Goal: Information Seeking & Learning: Learn about a topic

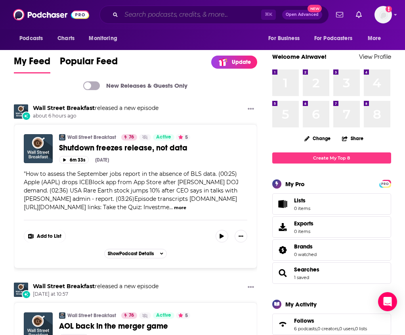
click at [200, 17] on input "Search podcasts, credits, & more..." at bounding box center [191, 14] width 140 height 13
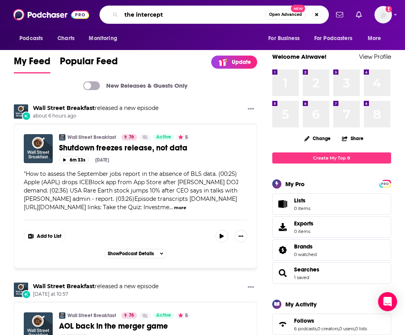
type input "the intercept"
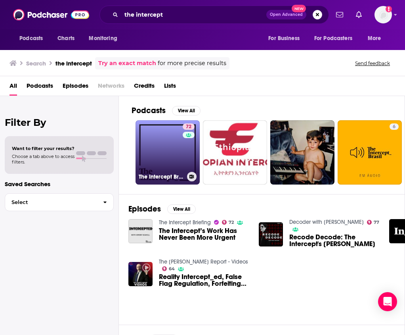
click at [157, 159] on link "72 The Intercept Briefing" at bounding box center [168, 152] width 64 height 64
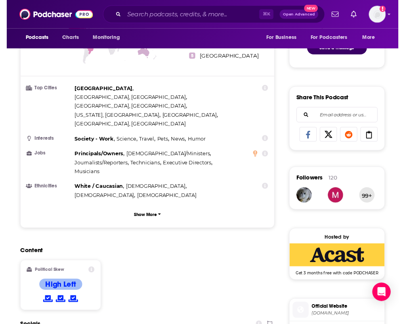
scroll to position [234, 0]
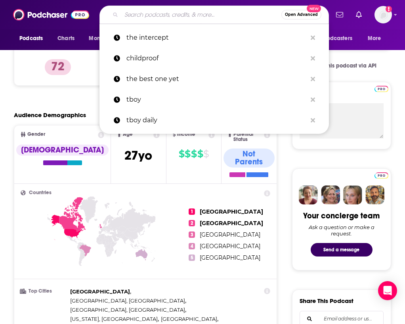
click at [162, 15] on input "Search podcasts, credits, & more..." at bounding box center [201, 14] width 160 height 13
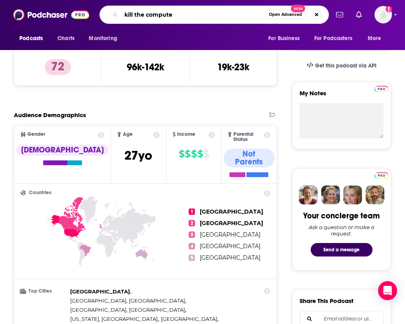
type input "kill the computer"
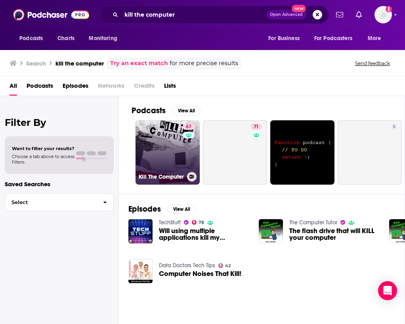
click at [185, 152] on div "67" at bounding box center [190, 147] width 14 height 48
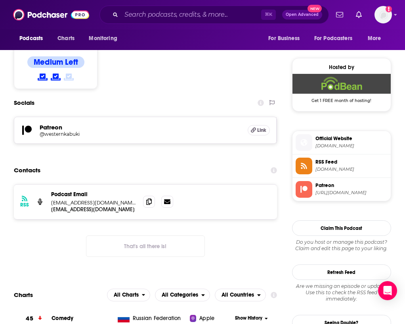
scroll to position [617, 0]
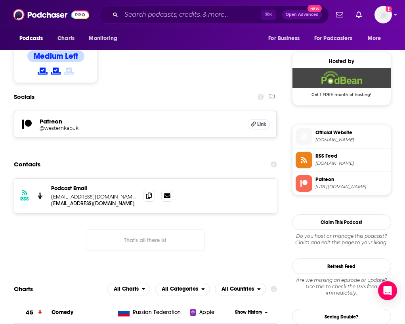
click at [334, 133] on span "Official Website" at bounding box center [352, 132] width 72 height 7
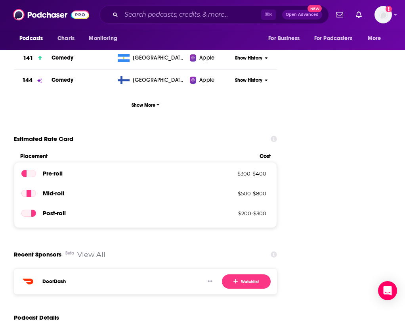
scroll to position [964, 0]
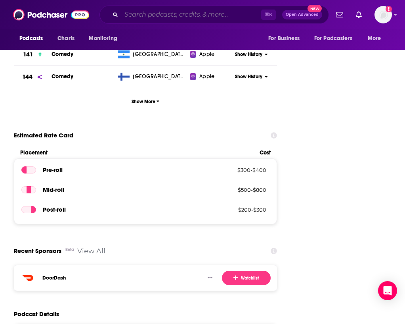
click at [228, 17] on input "Search podcasts, credits, & more..." at bounding box center [191, 14] width 140 height 13
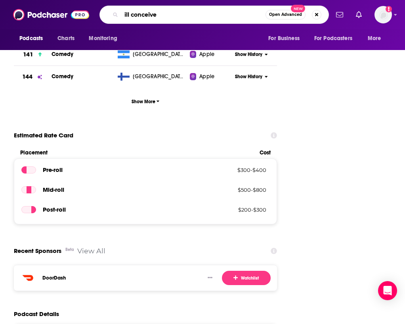
type input "ill conceived"
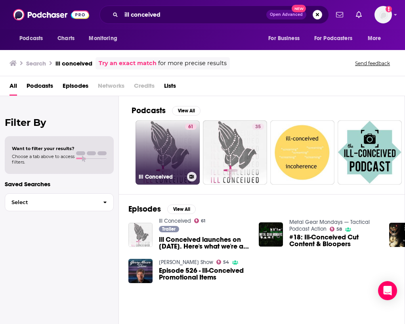
click at [171, 151] on link "61 Ill Conceived" at bounding box center [168, 152] width 64 height 64
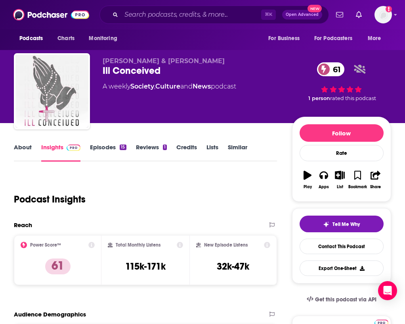
click at [161, 23] on div "⌘ K Open Advanced New" at bounding box center [215, 15] width 230 height 18
click at [163, 21] on input "Search podcasts, credits, & more..." at bounding box center [191, 14] width 140 height 13
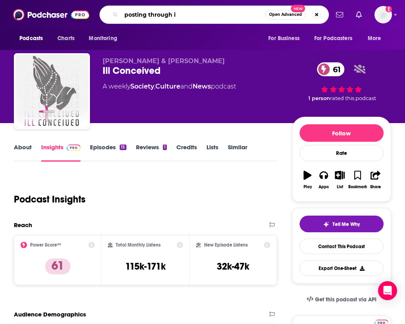
type input "posting through it"
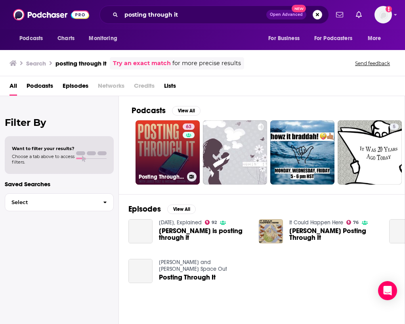
click at [159, 157] on link "63 Posting Through It" at bounding box center [168, 152] width 64 height 64
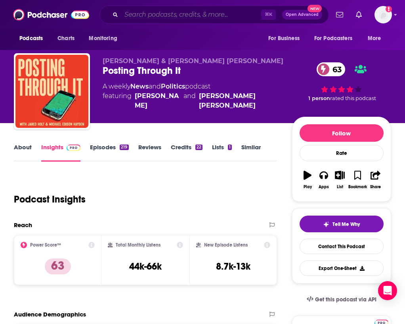
click at [183, 14] on input "Search podcasts, credits, & more..." at bounding box center [191, 14] width 140 height 13
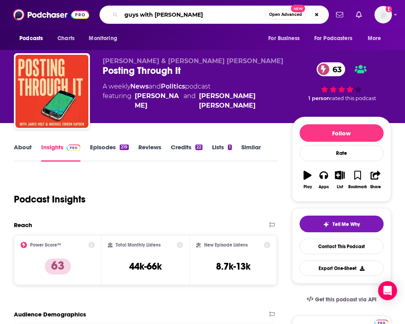
type input "guys with [PERSON_NAME]"
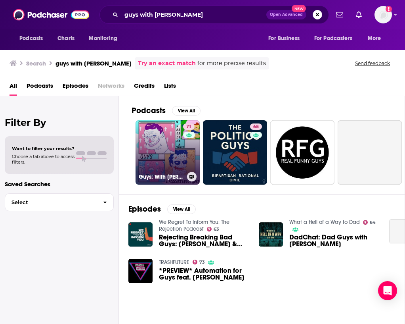
click at [171, 135] on link "71 Guys: With [PERSON_NAME]" at bounding box center [168, 152] width 64 height 64
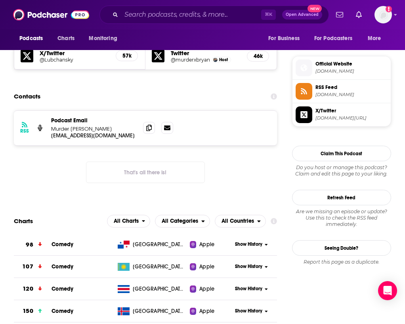
scroll to position [691, 0]
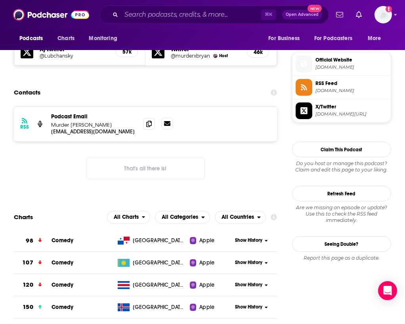
click at [167, 121] on icon at bounding box center [167, 123] width 6 height 5
click at [149, 120] on icon at bounding box center [149, 123] width 6 height 6
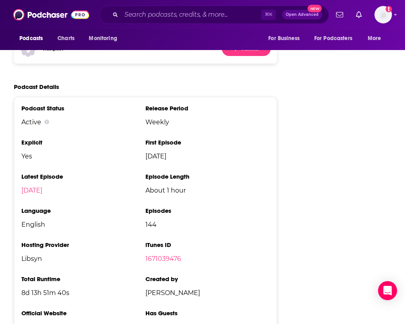
scroll to position [1303, 0]
click at [211, 96] on div "Podcast Status Active Release Period Weekly Explicit Yes First Episode [DATE] L…" at bounding box center [145, 220] width 263 height 248
